Goal: Check status: Check status

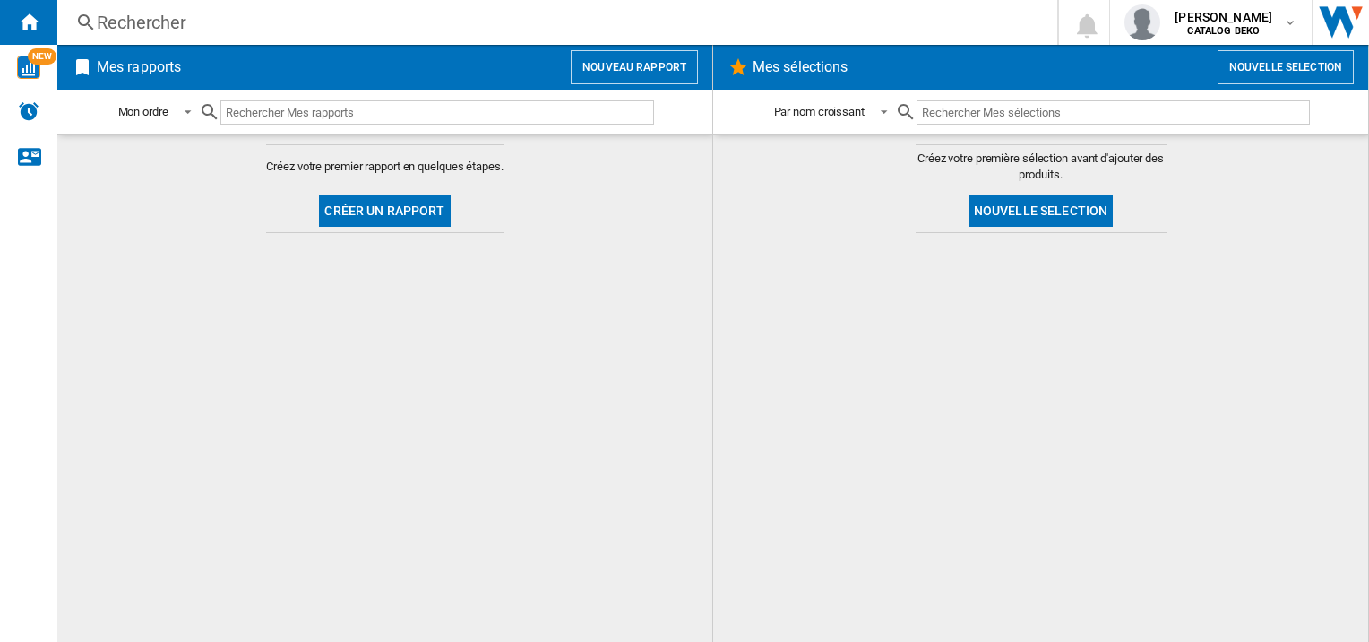
click at [253, 12] on div "Rechercher" at bounding box center [554, 22] width 914 height 25
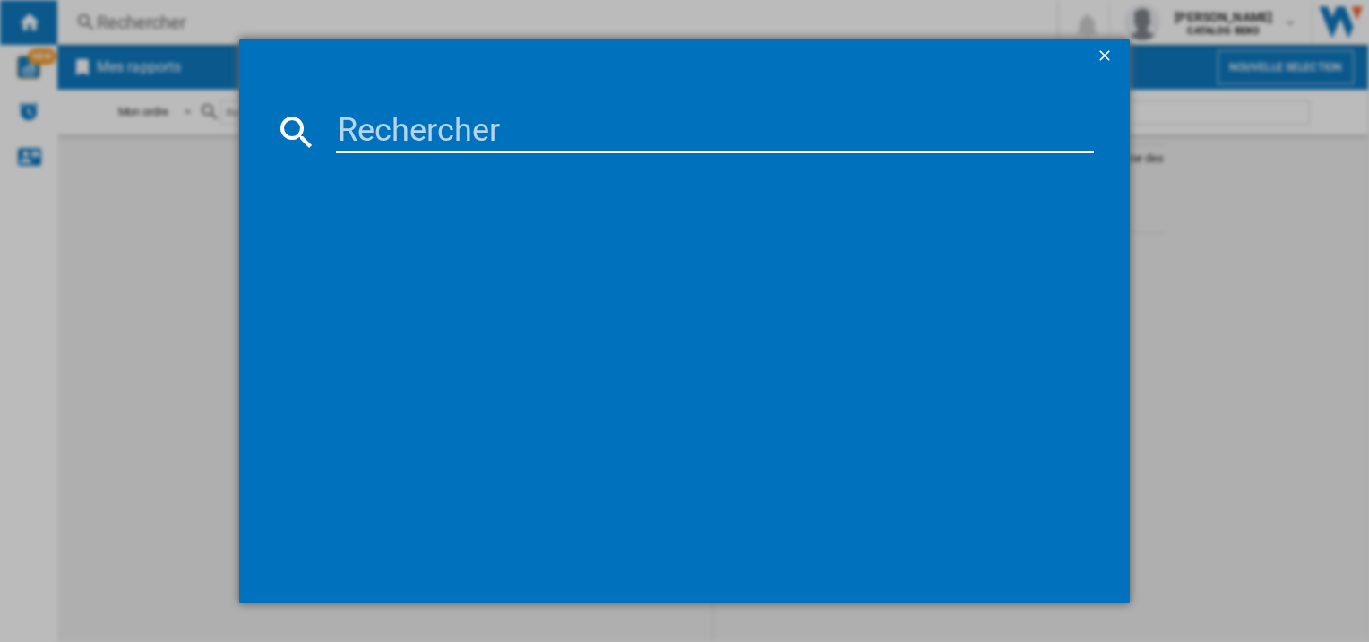
click at [399, 128] on input at bounding box center [714, 131] width 757 height 43
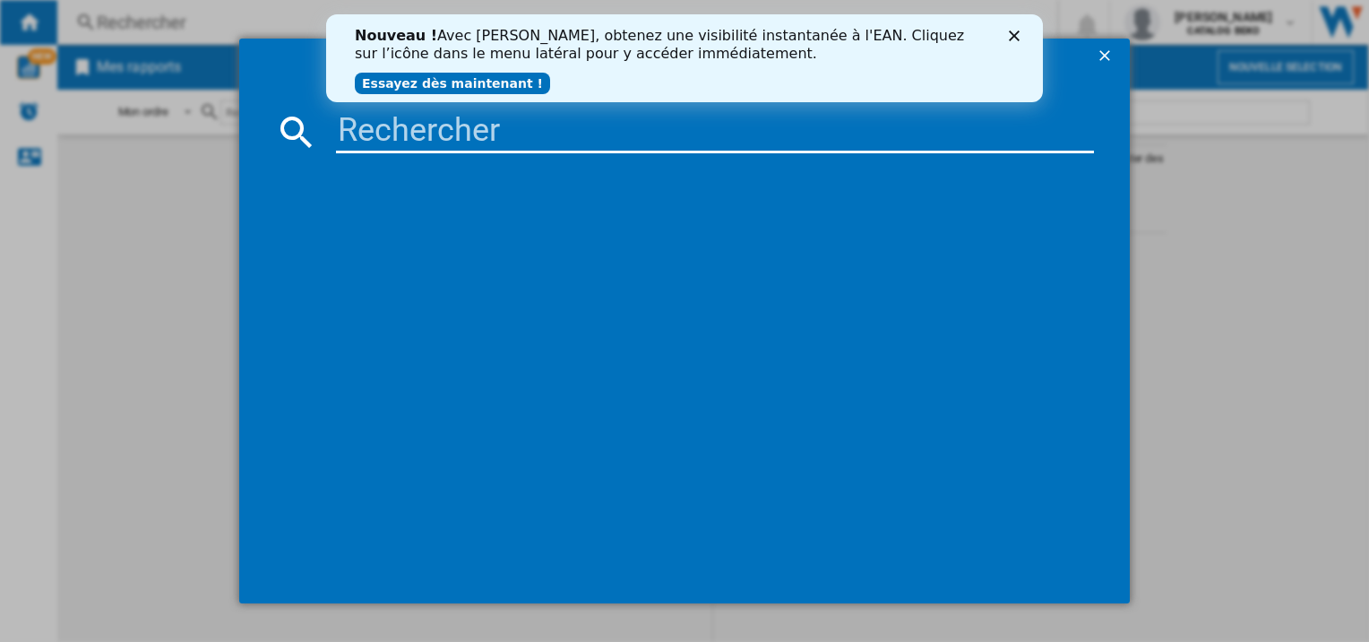
paste input "B3RCNE415HG"
type input "B3RCNE415HG"
click at [1013, 33] on polygon "Fermer" at bounding box center [1014, 35] width 11 height 11
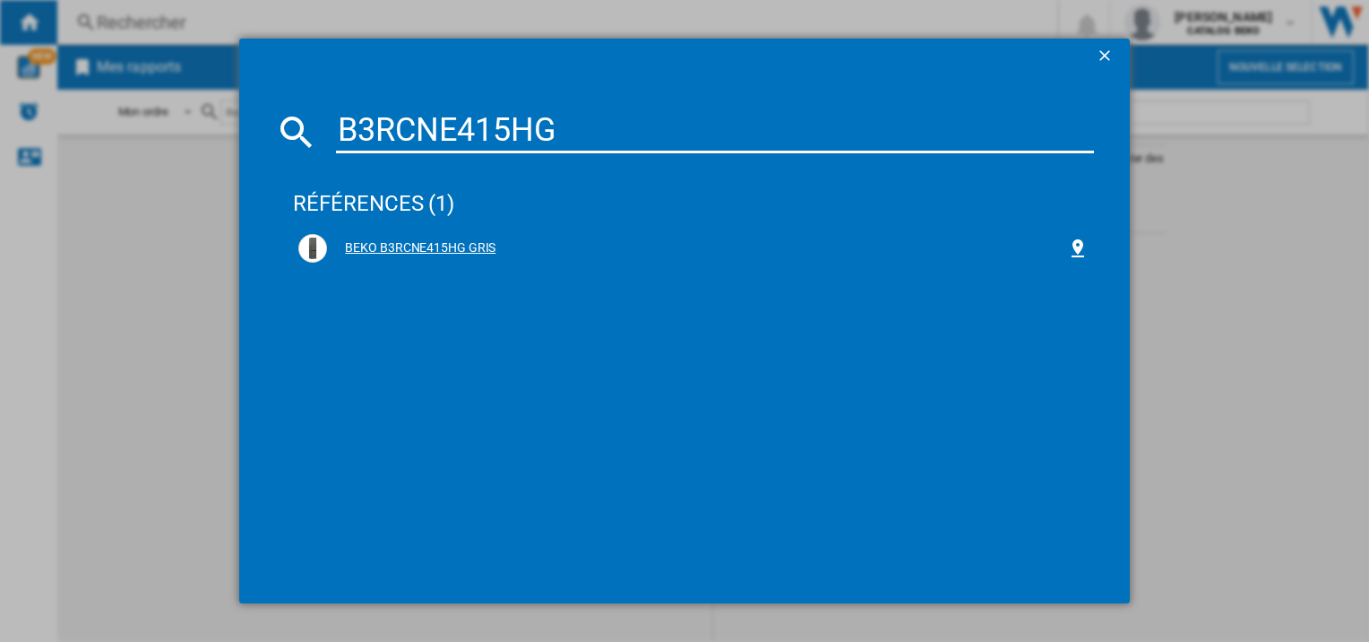
click at [470, 242] on div "BEKO B3RCNE415HG GRIS" at bounding box center [696, 248] width 739 height 18
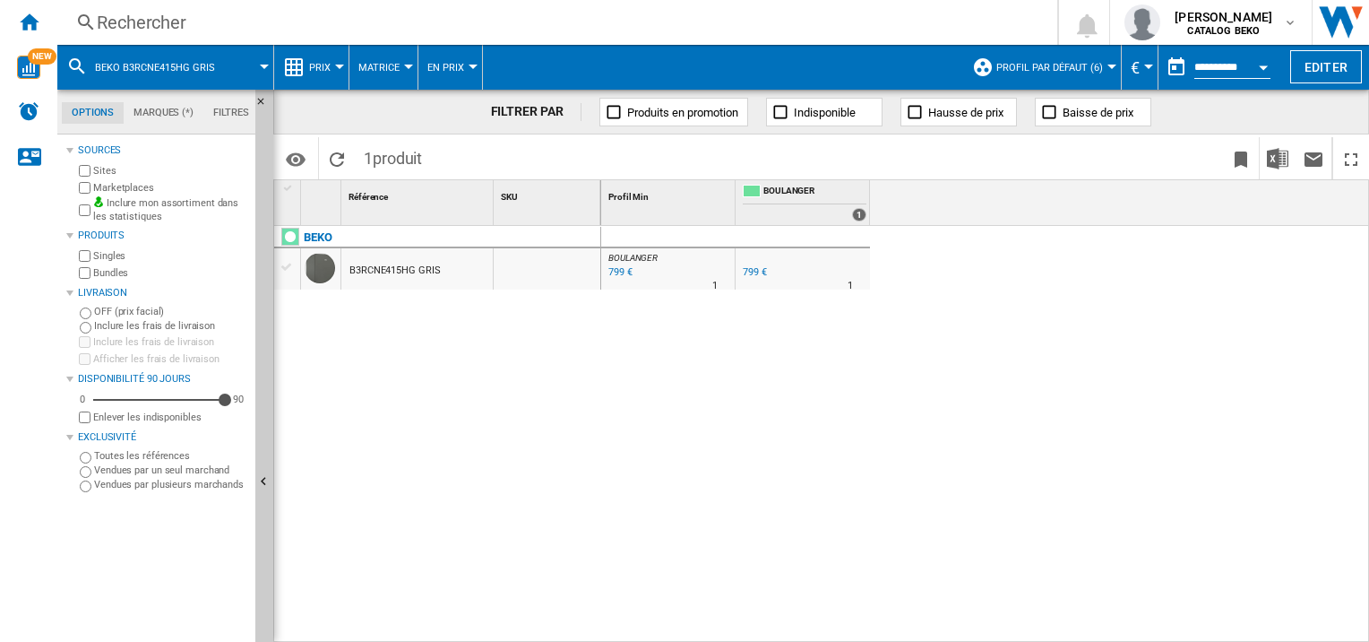
click at [1255, 63] on button "Open calendar" at bounding box center [1263, 64] width 32 height 32
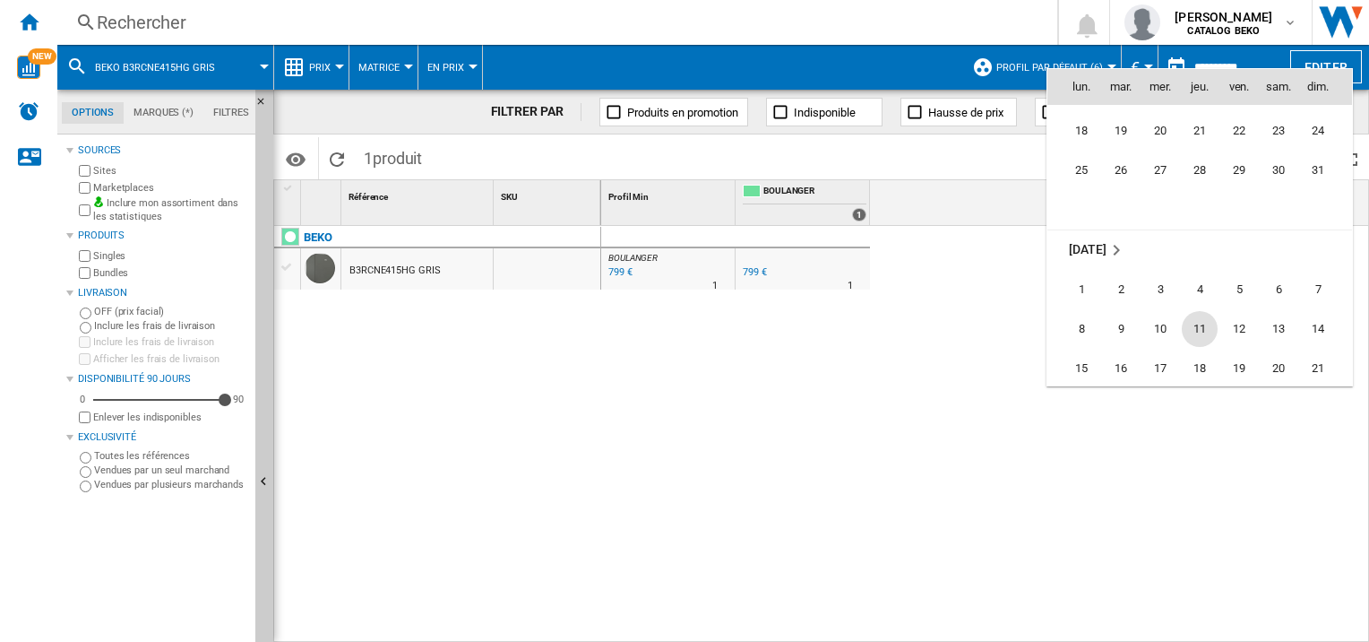
scroll to position [8101, 0]
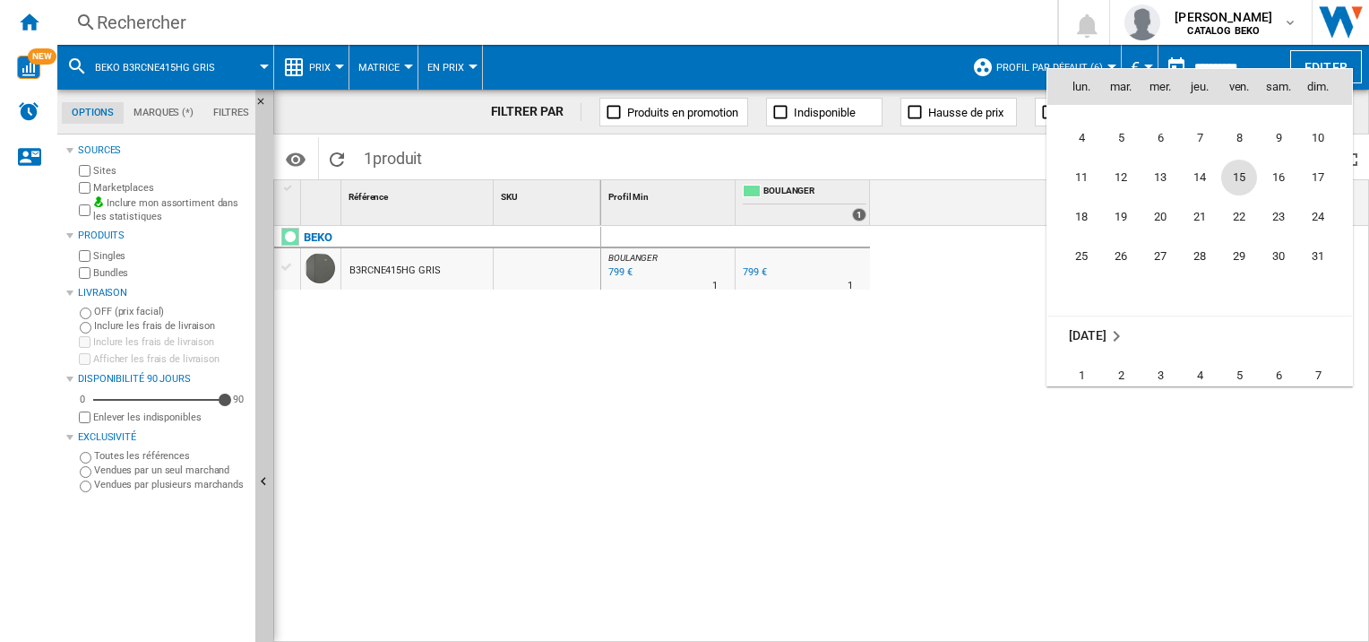
click at [1233, 169] on span "15" at bounding box center [1239, 178] width 36 height 36
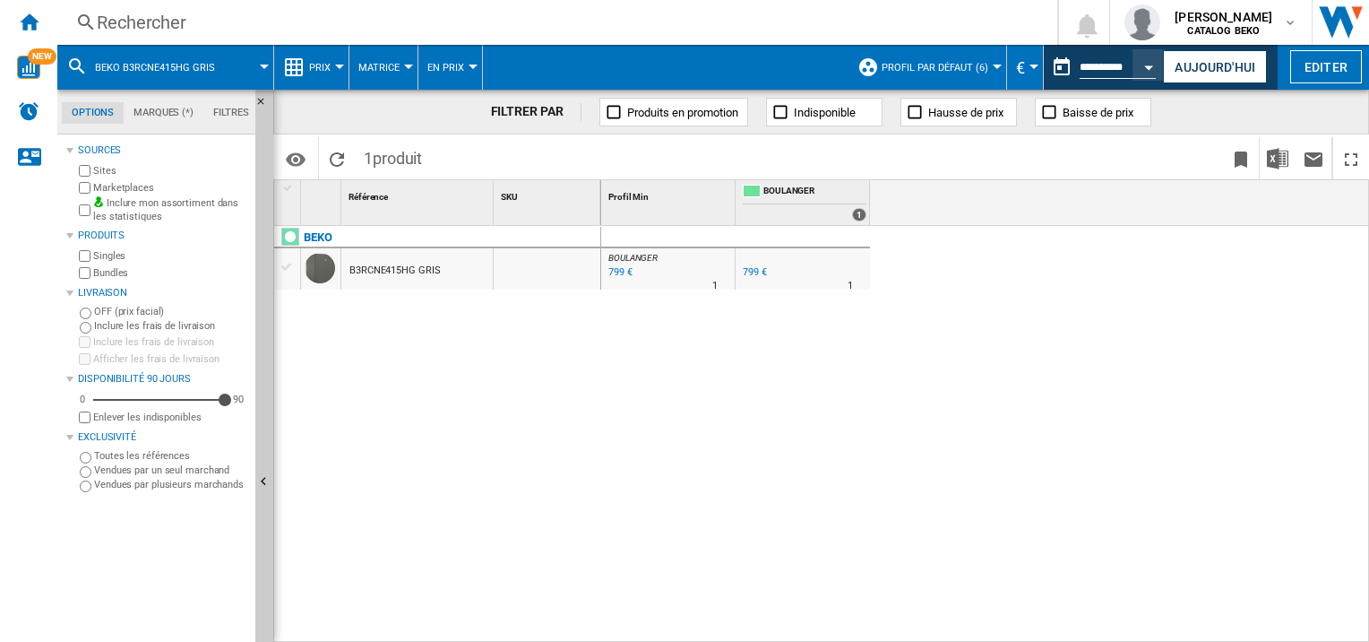
type input "**********"
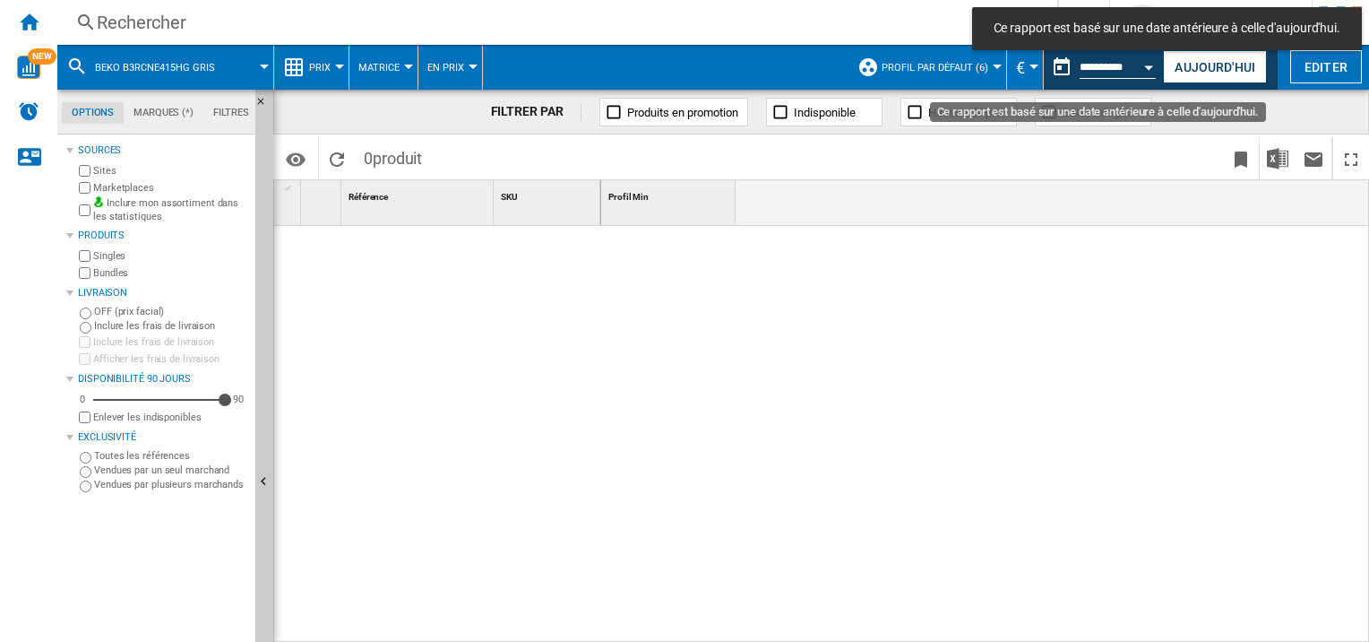
click at [1134, 68] on button "Open calendar" at bounding box center [1150, 64] width 32 height 32
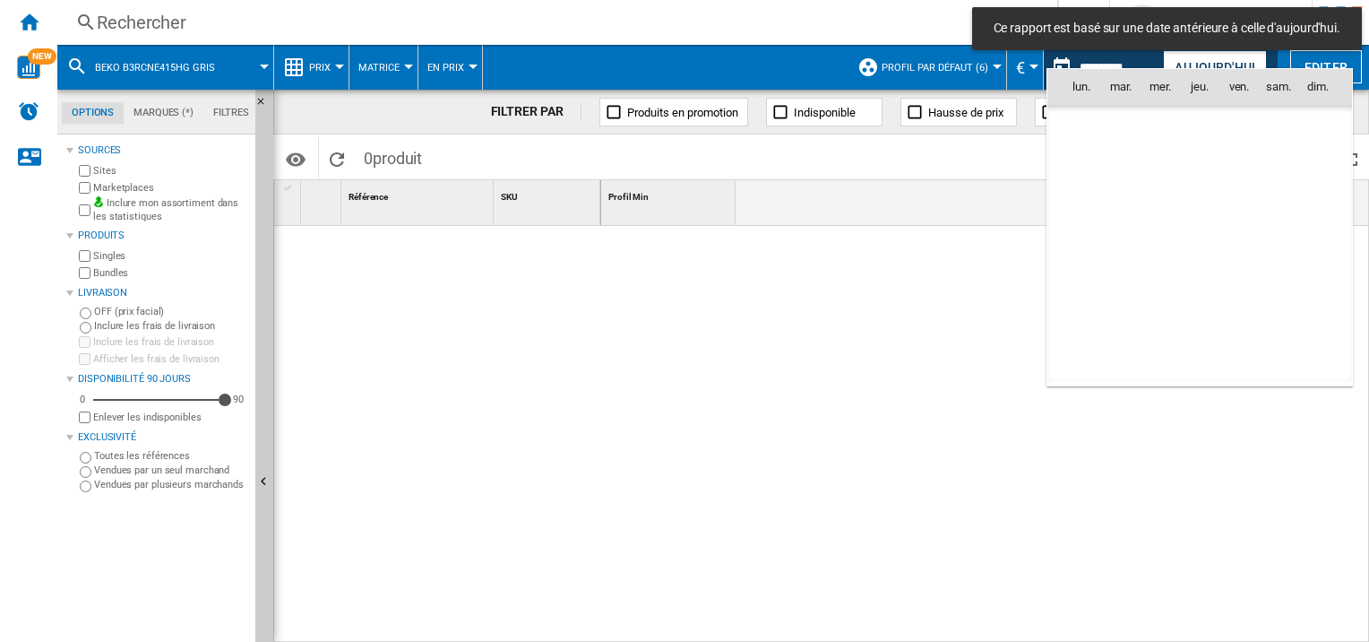
scroll to position [8074, 0]
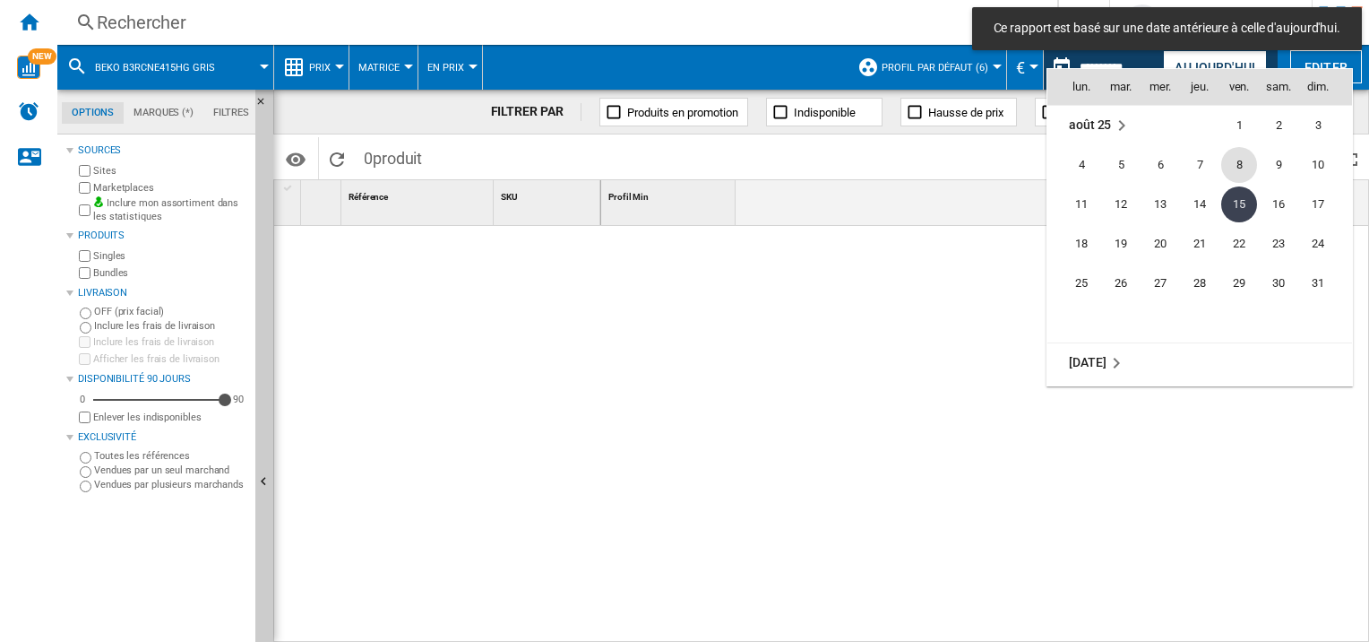
click at [1246, 167] on span "8" at bounding box center [1239, 165] width 36 height 36
type input "**********"
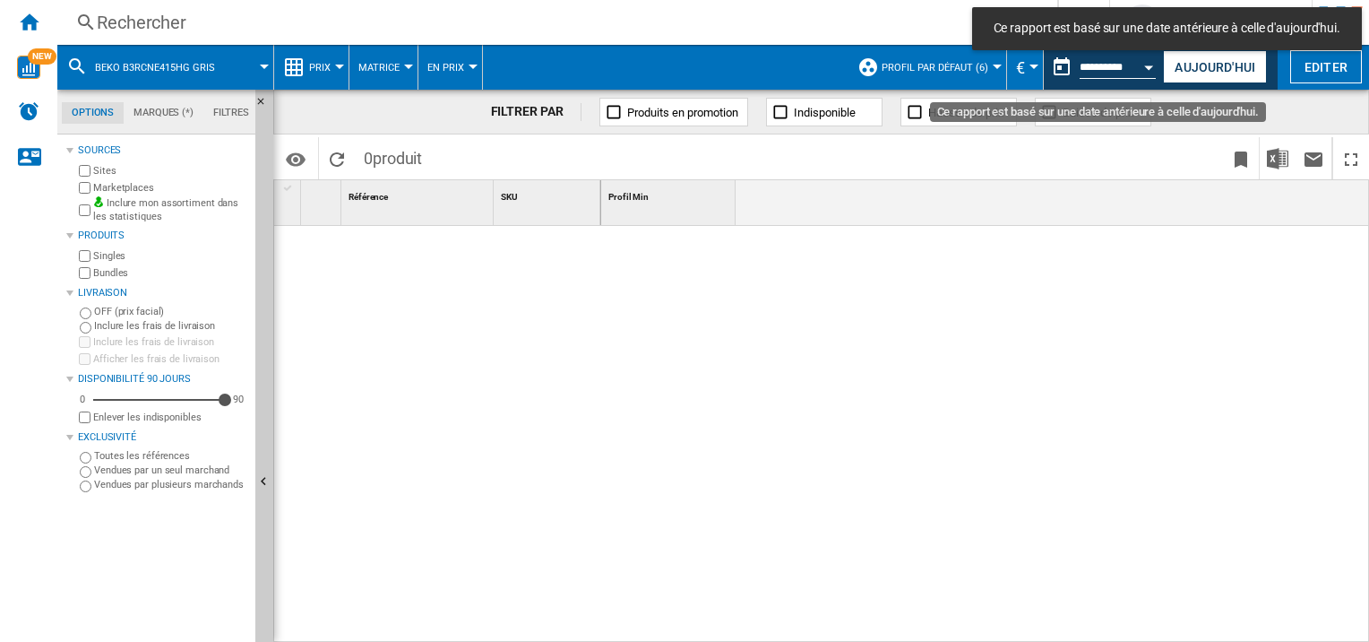
click at [1140, 65] on button "Open calendar" at bounding box center [1150, 64] width 32 height 32
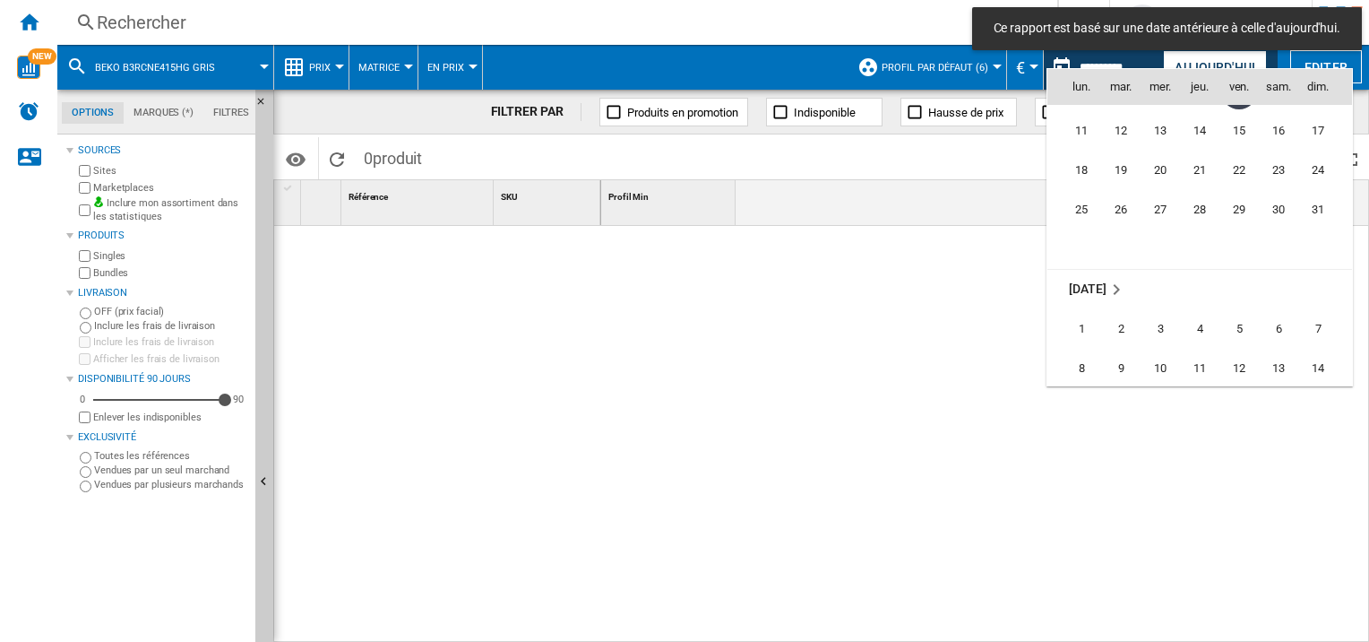
scroll to position [8253, 0]
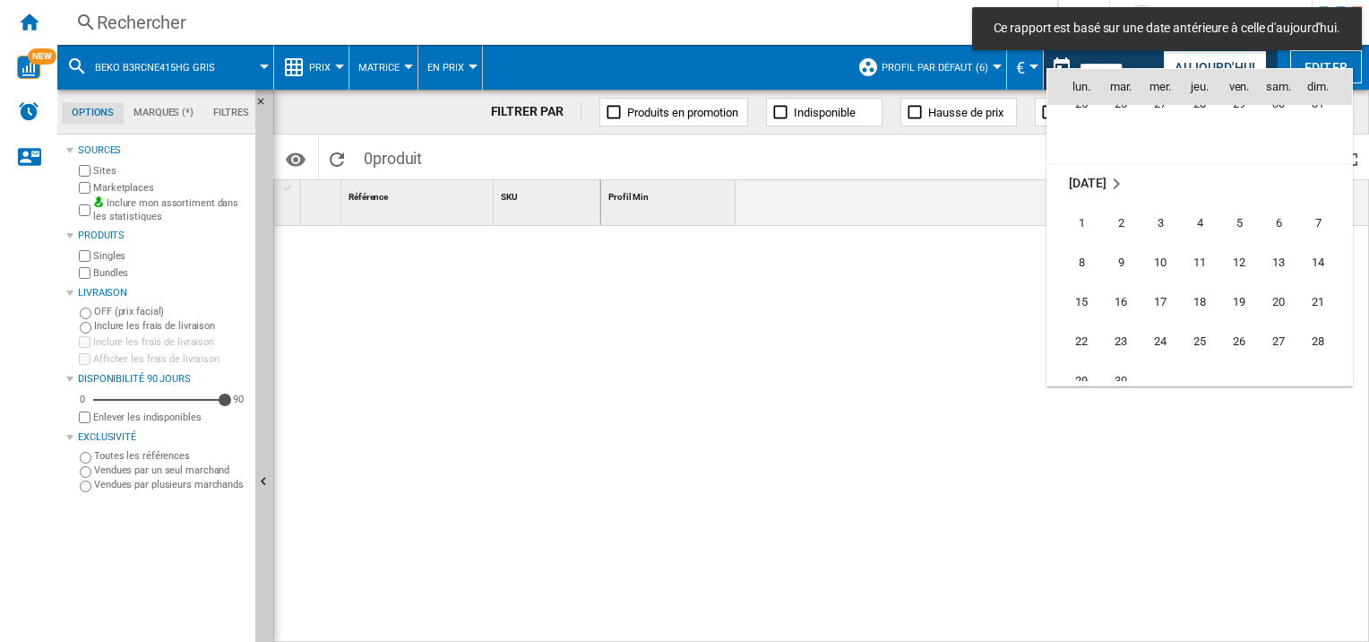
click at [1220, 209] on td "5" at bounding box center [1239, 222] width 39 height 39
type input "**********"
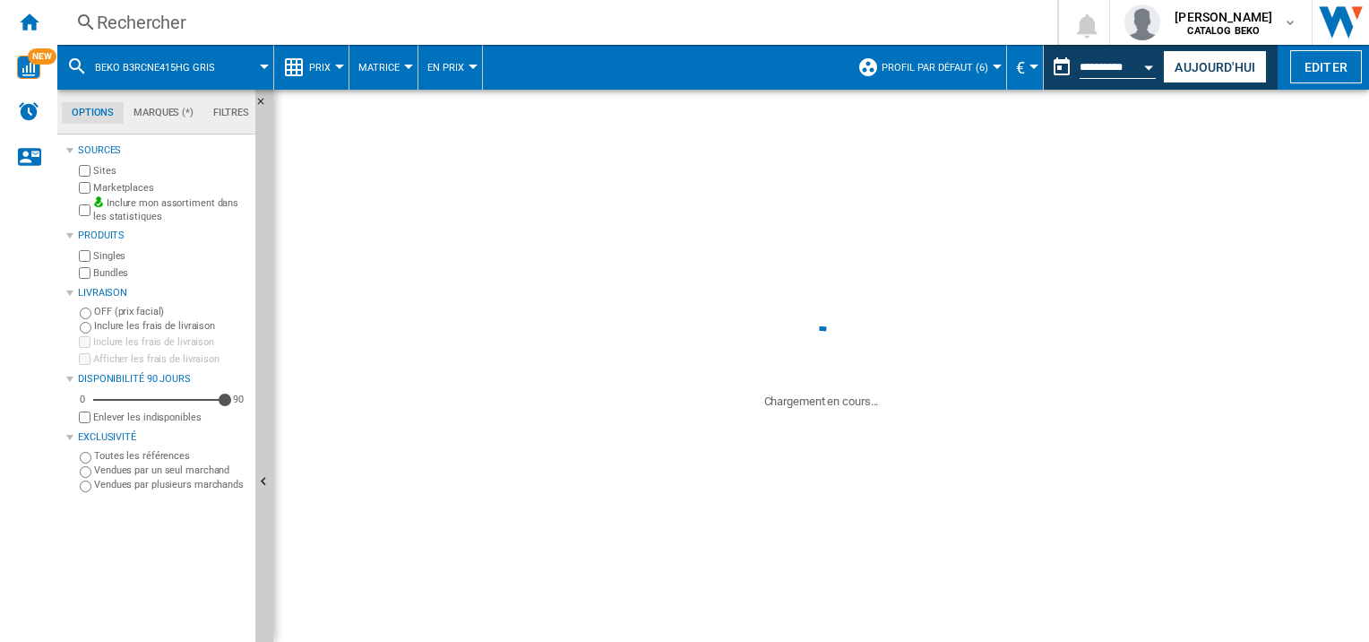
click at [1220, 220] on div "Profil Min 1" at bounding box center [985, 202] width 769 height 45
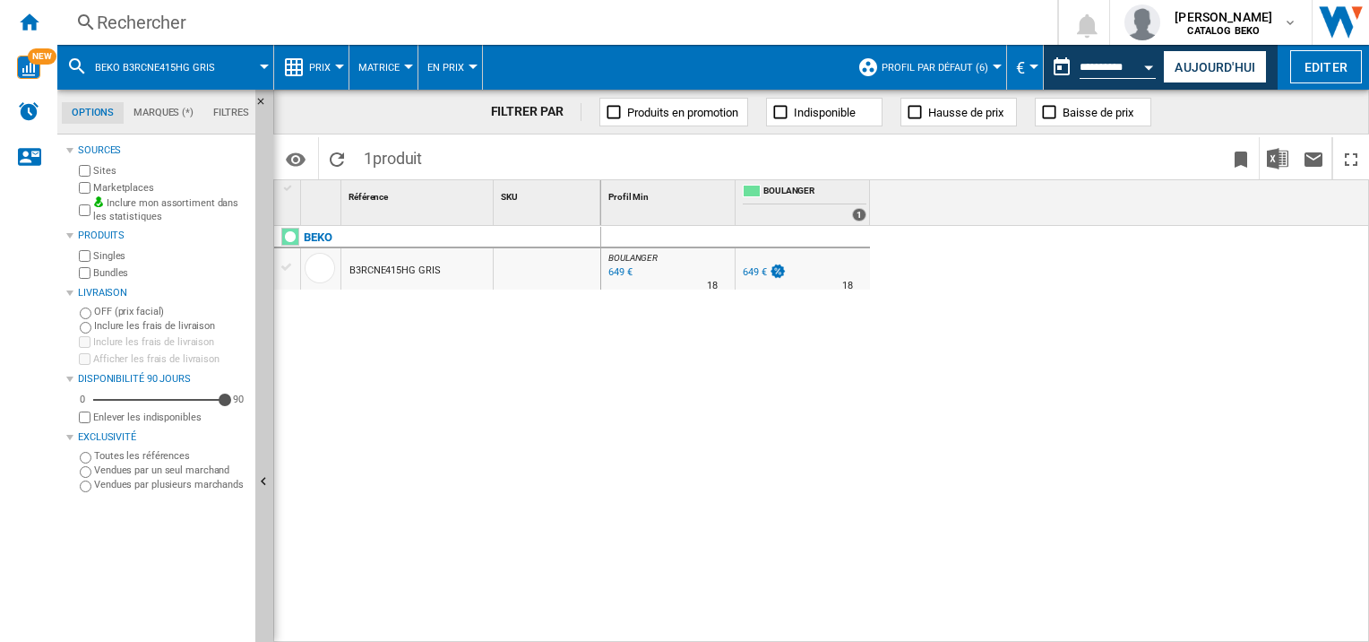
click at [607, 430] on div "BOULANGER : -1.0 % 649 € % N/A 18 BOULANGER : -1.0 % 649 € % N/A" at bounding box center [985, 435] width 769 height 418
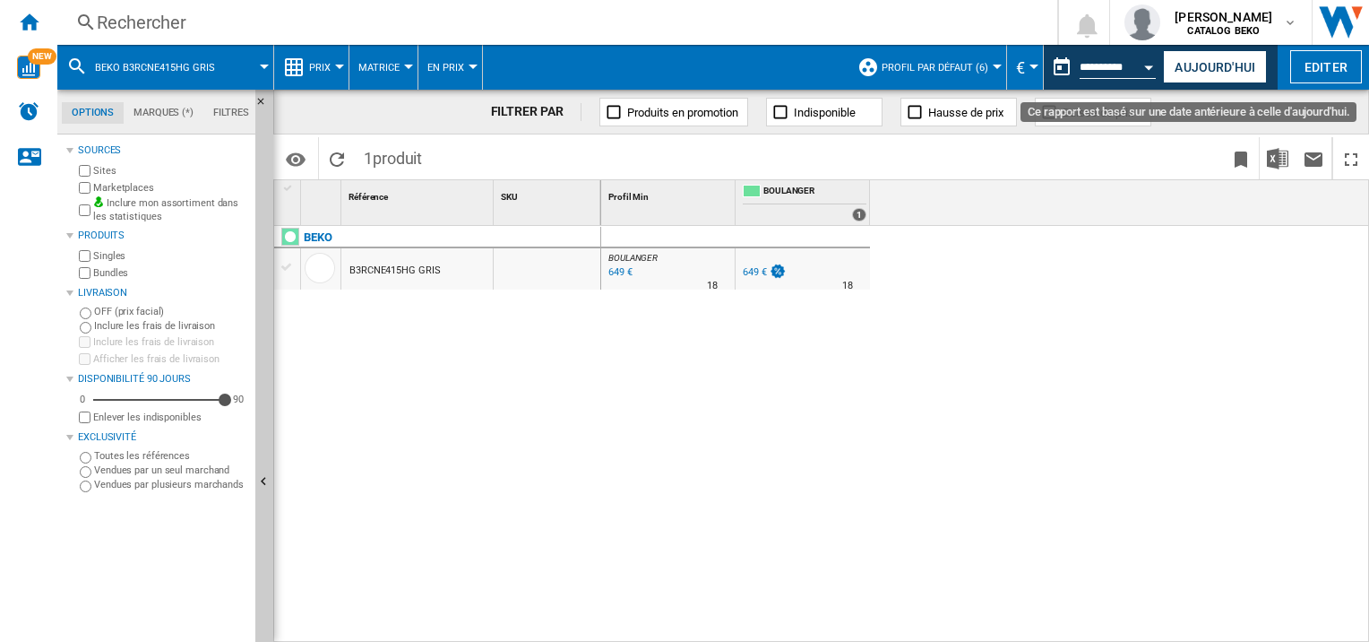
click at [1140, 72] on button "Open calendar" at bounding box center [1150, 64] width 32 height 32
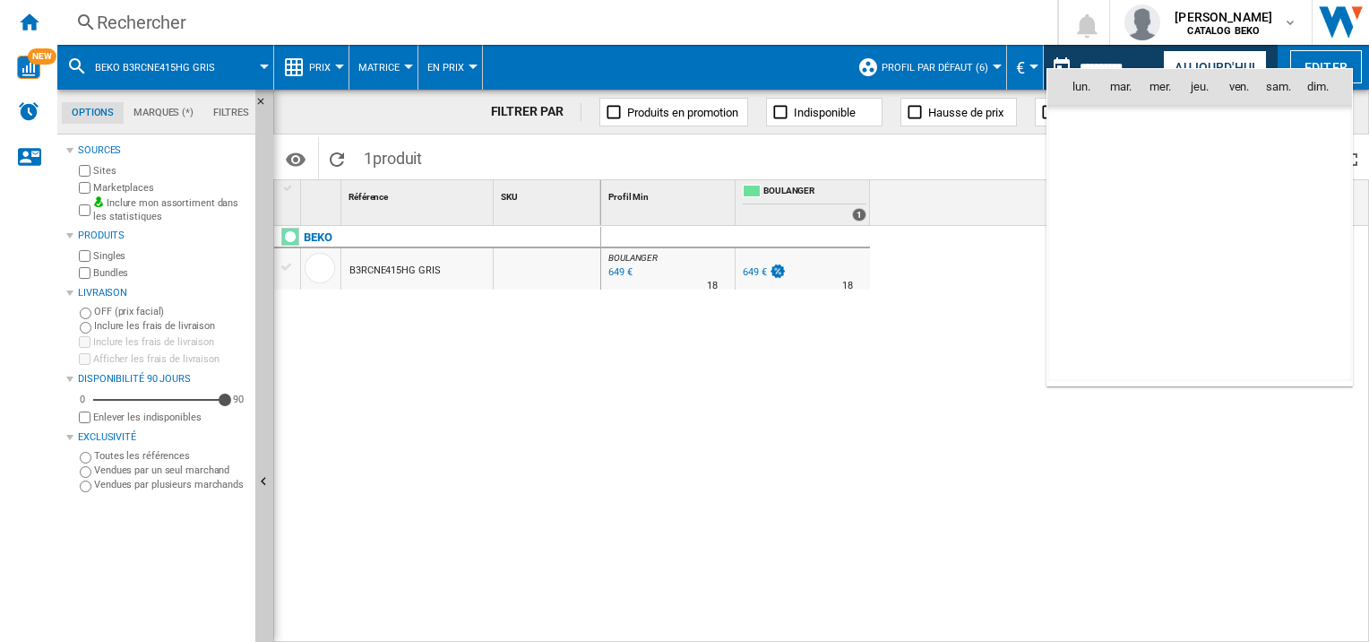
scroll to position [8311, 0]
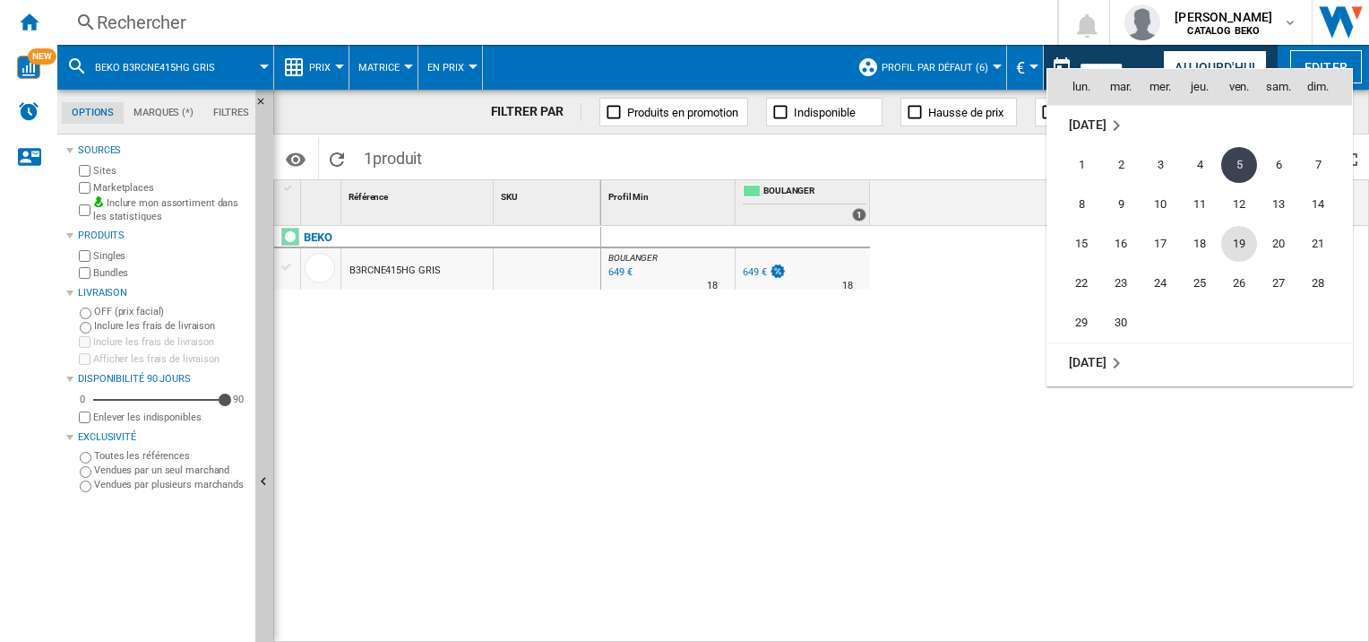
click at [1241, 243] on span "19" at bounding box center [1239, 244] width 36 height 36
type input "**********"
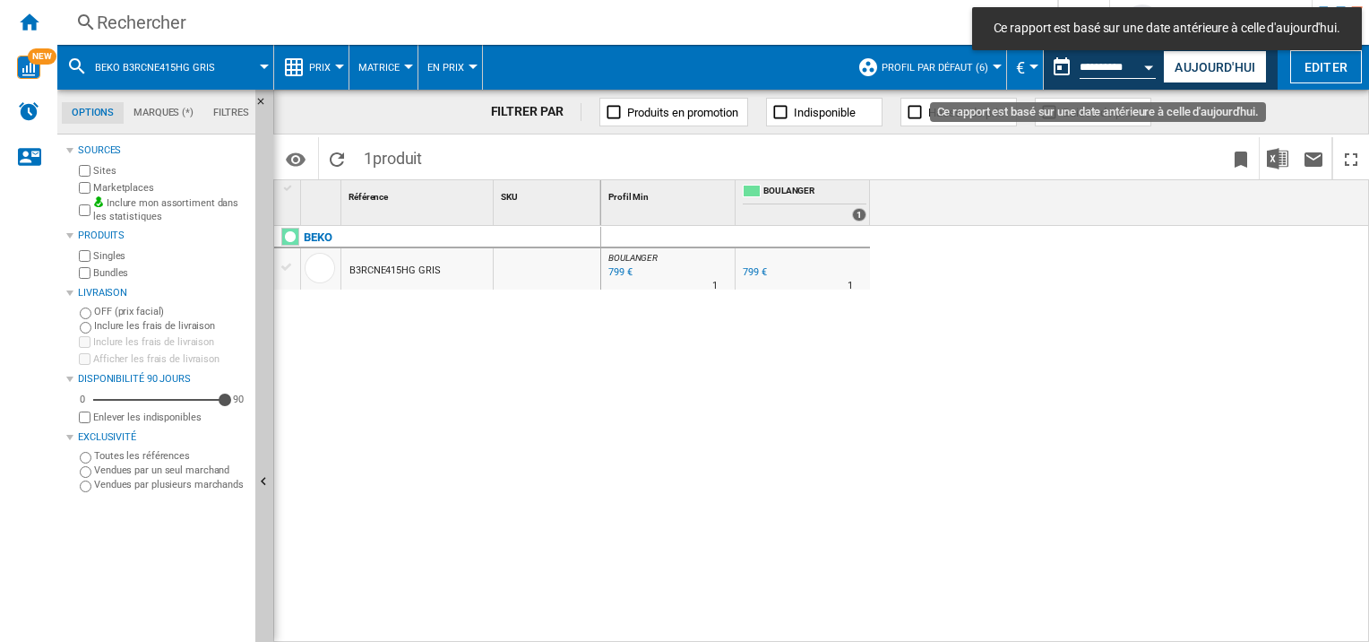
click at [1147, 68] on div "Open calendar" at bounding box center [1149, 67] width 9 height 4
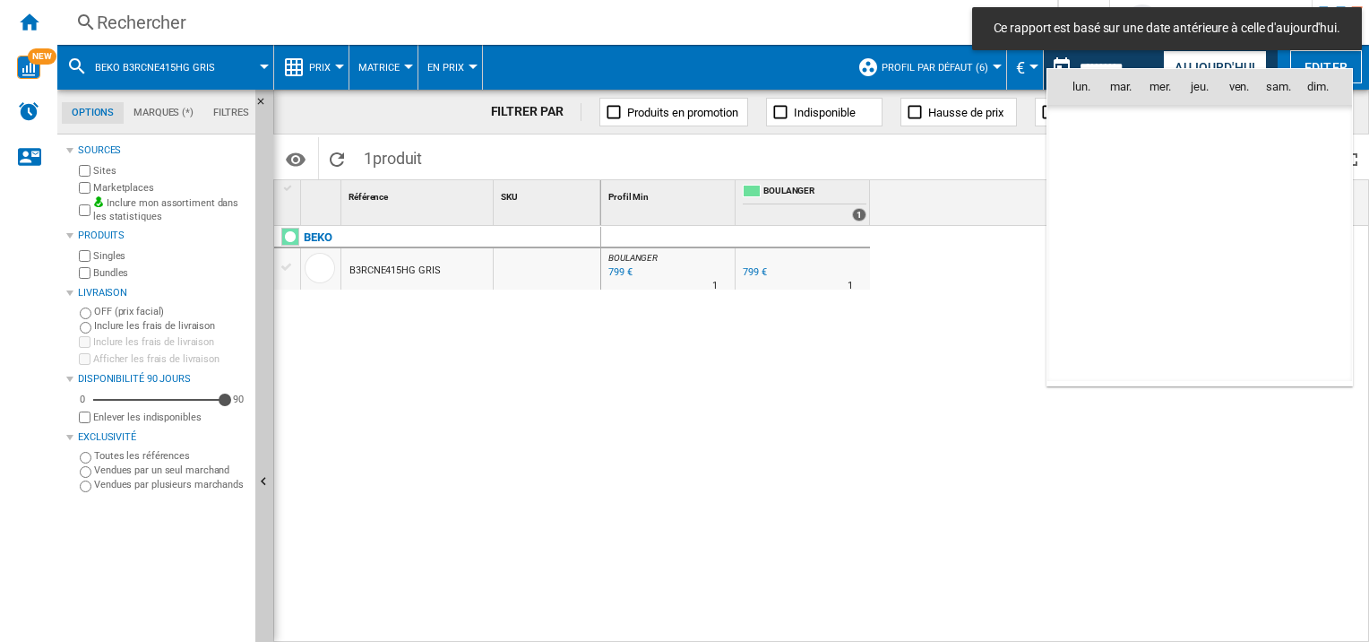
scroll to position [8311, 0]
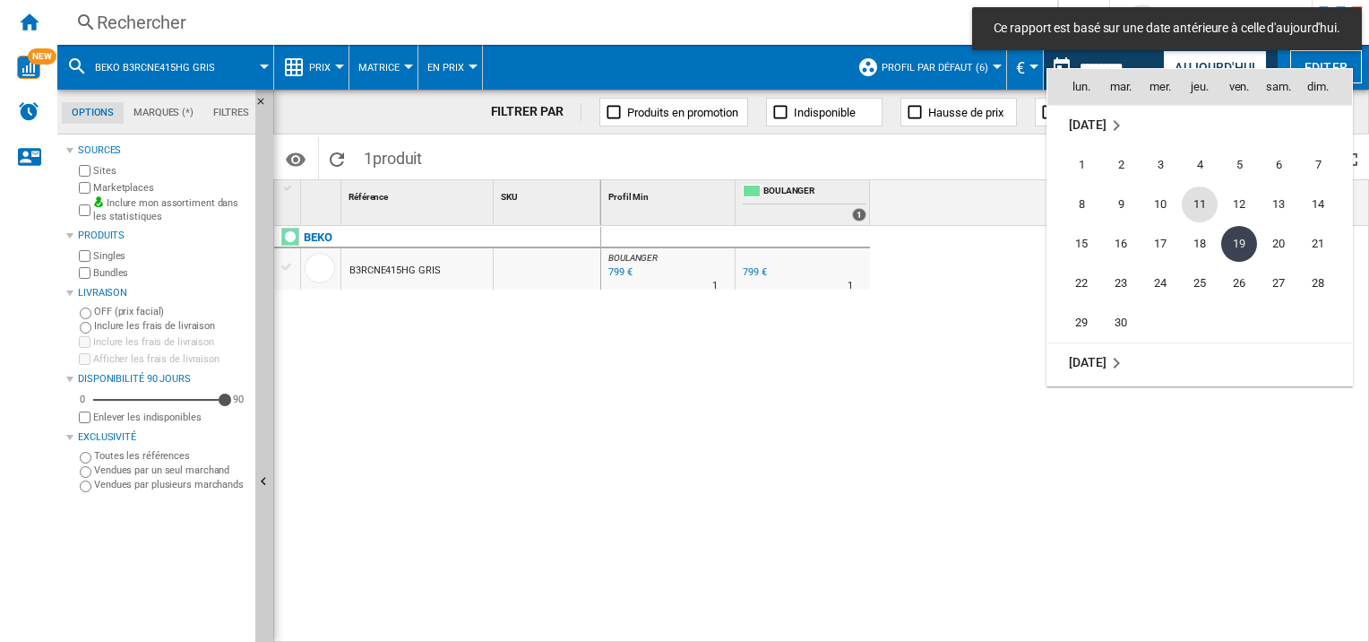
click at [1193, 195] on span "11" at bounding box center [1200, 204] width 36 height 36
type input "**********"
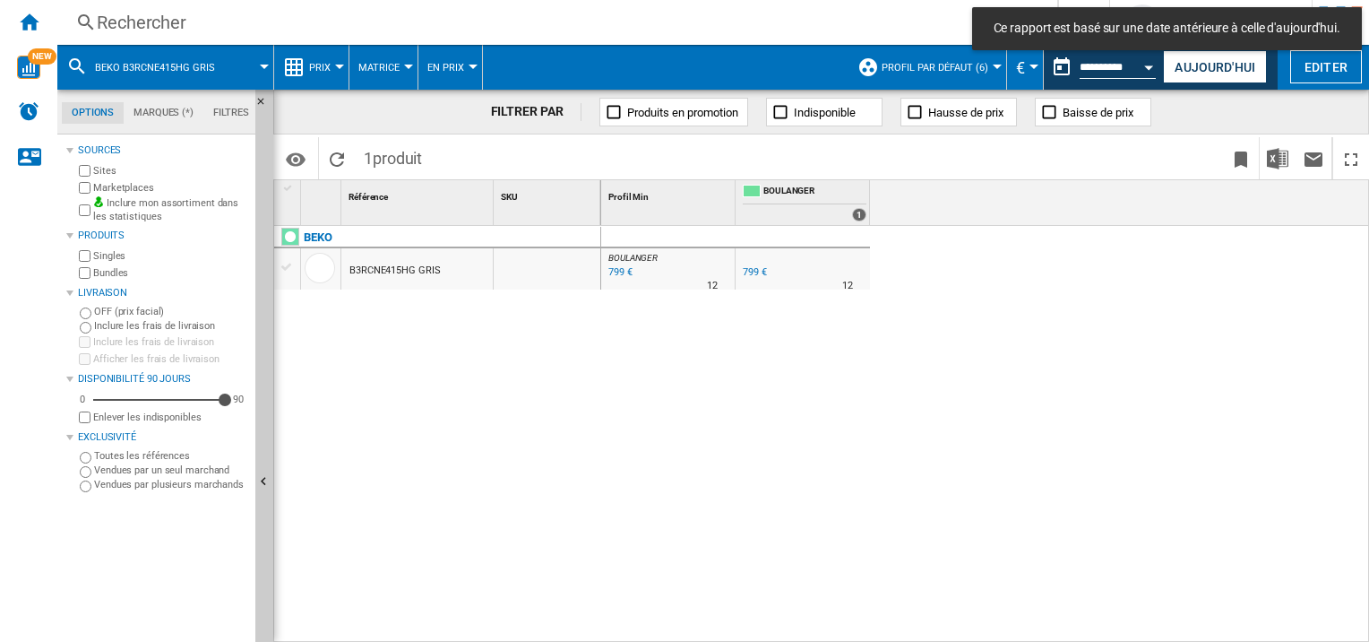
click at [1137, 67] on button "Open calendar" at bounding box center [1150, 64] width 32 height 32
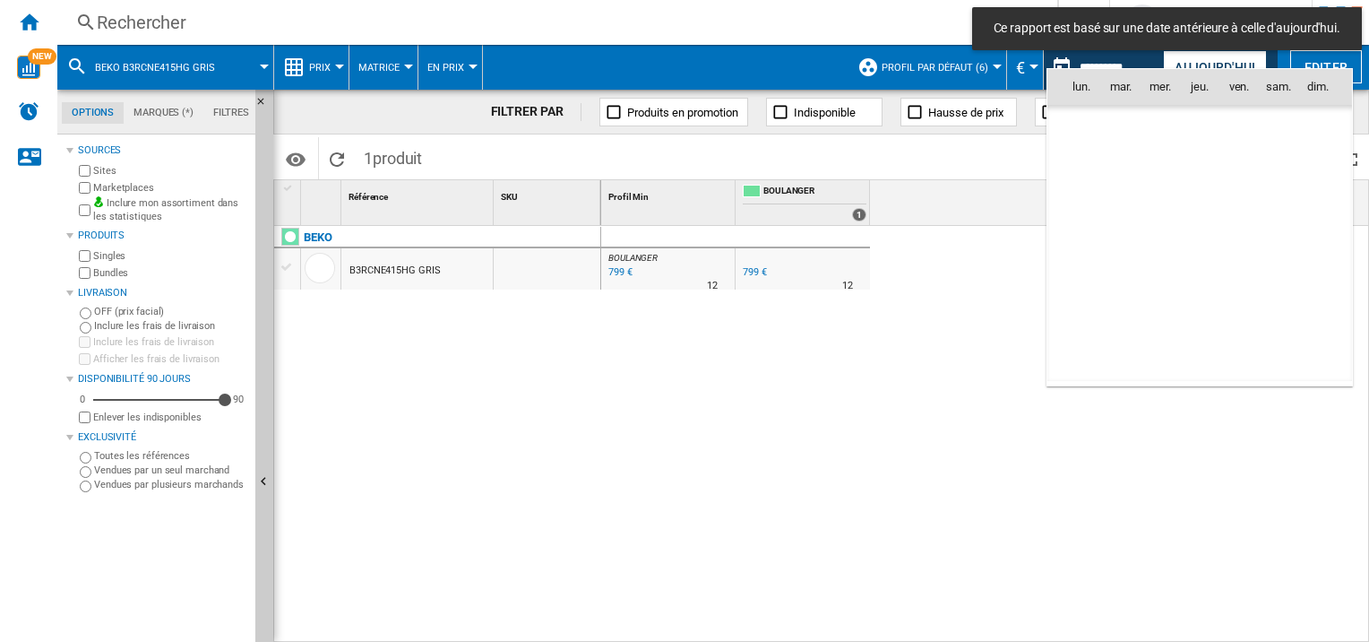
scroll to position [8311, 0]
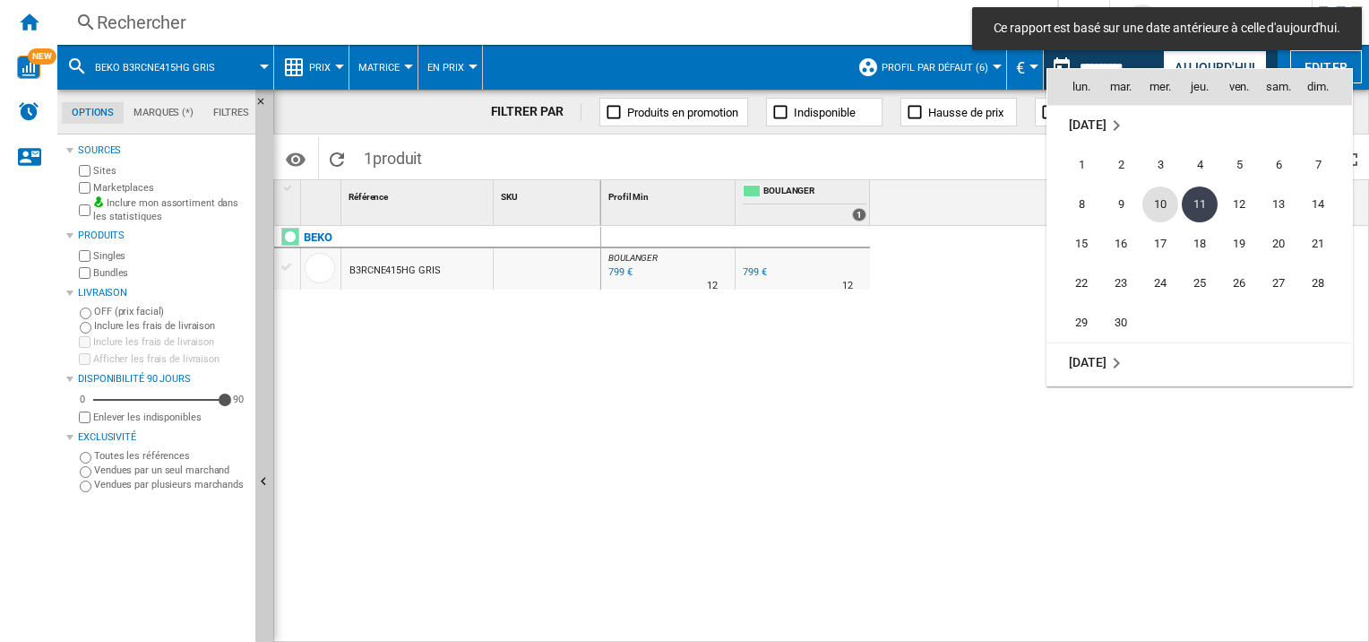
click at [1163, 195] on span "10" at bounding box center [1161, 204] width 36 height 36
type input "**********"
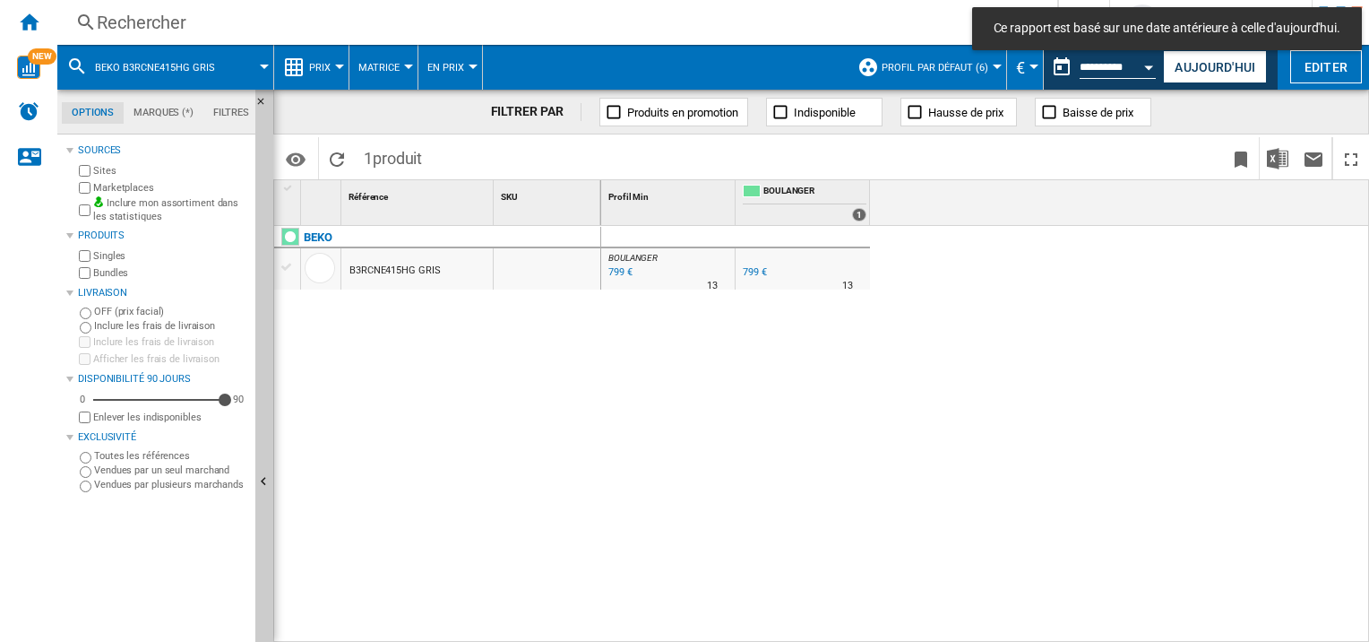
click at [1149, 64] on button "Open calendar" at bounding box center [1150, 64] width 32 height 32
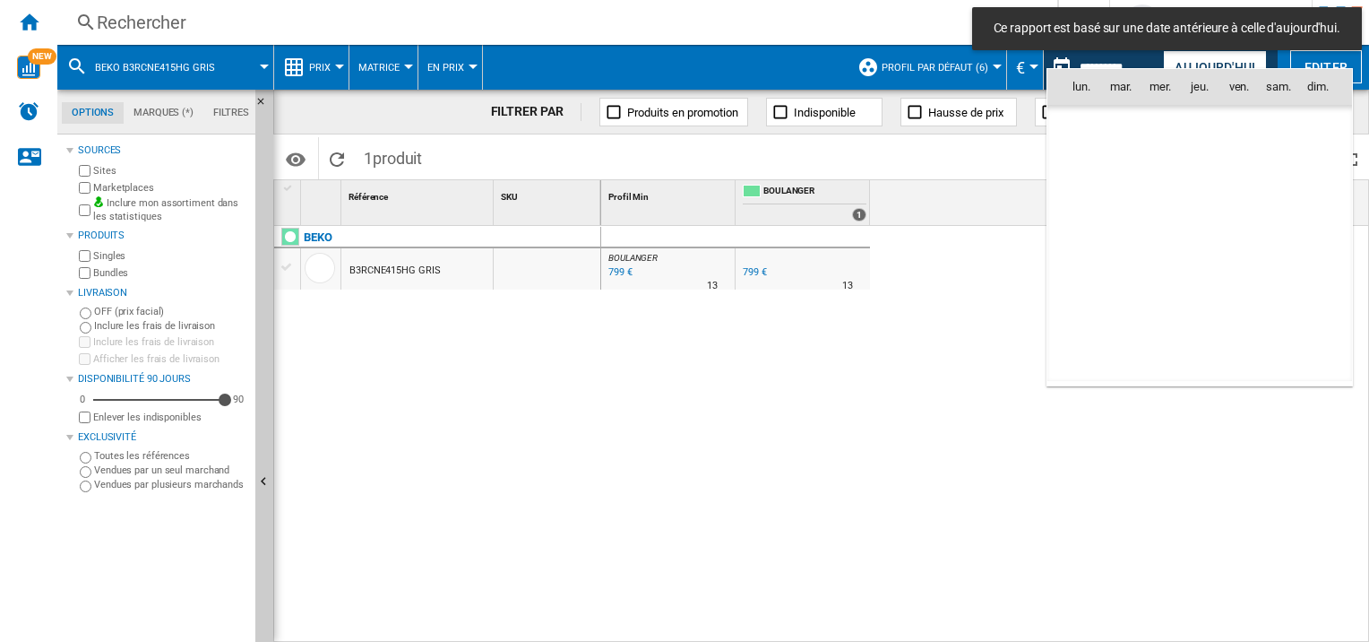
scroll to position [8311, 0]
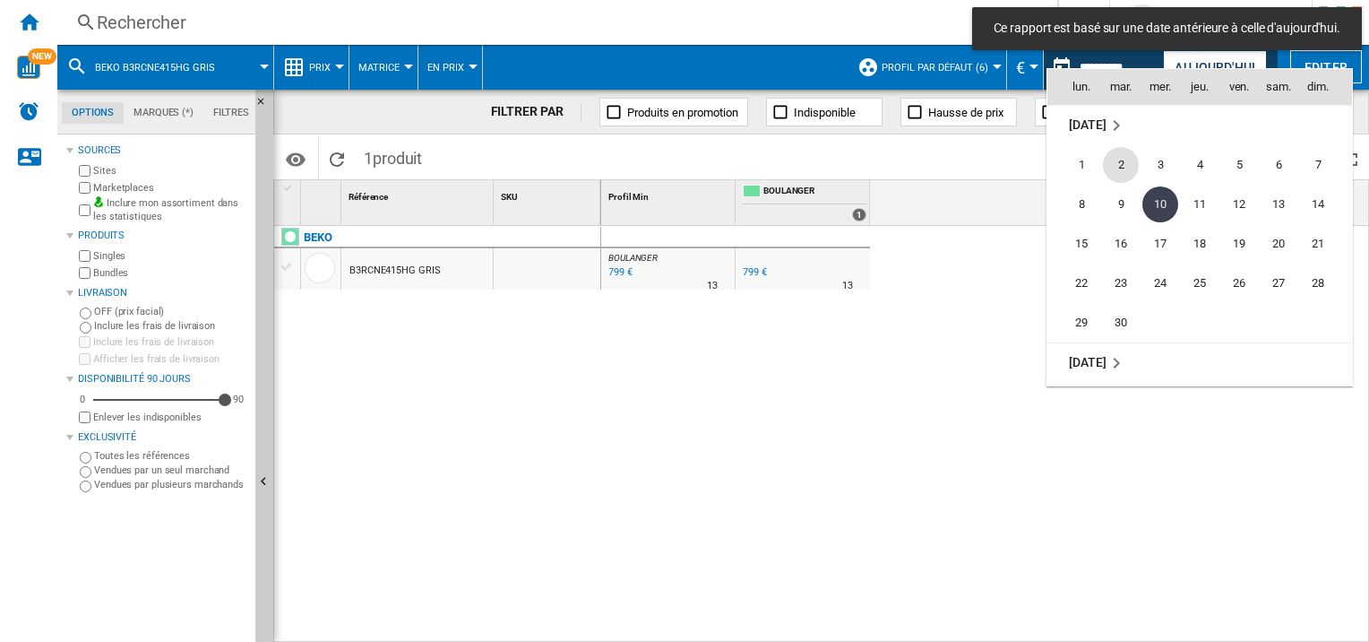
click at [1130, 161] on span "2" at bounding box center [1121, 165] width 36 height 36
type input "**********"
